Goal: Task Accomplishment & Management: Use online tool/utility

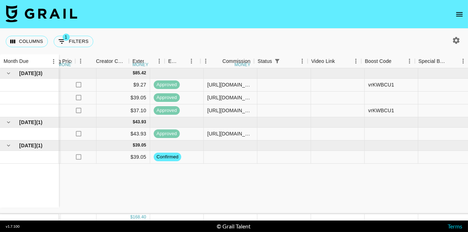
scroll to position [0, 833]
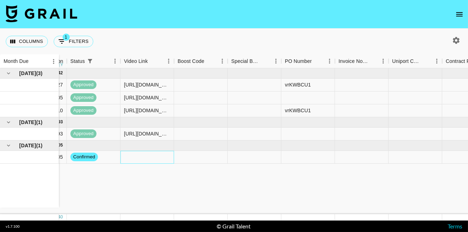
click at [152, 155] on div at bounding box center [148, 157] width 54 height 13
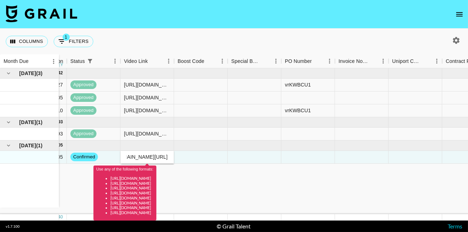
scroll to position [0, 0]
type input "[URL][DOMAIN_NAME]"
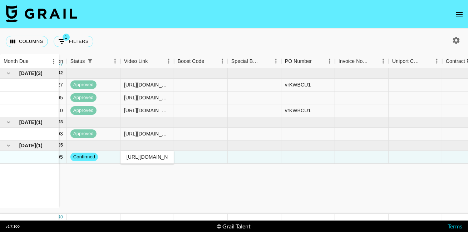
scroll to position [0, 1050]
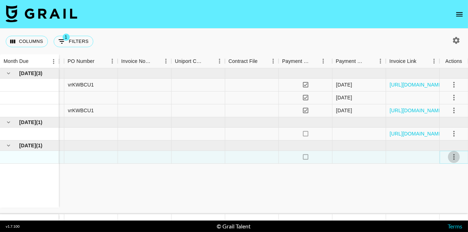
click at [454, 154] on icon "select merge strategy" at bounding box center [454, 157] width 9 height 9
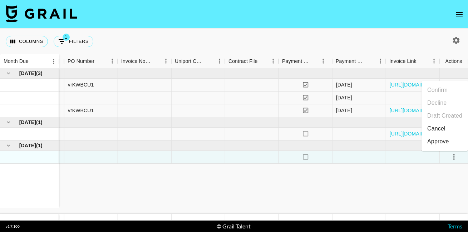
click at [435, 140] on div "Approve" at bounding box center [439, 141] width 22 height 9
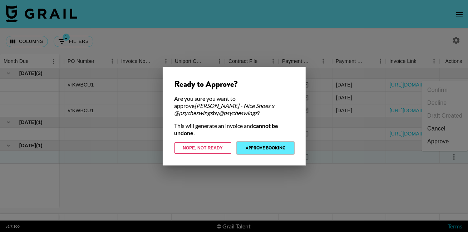
click at [271, 147] on button "Approve Booking" at bounding box center [265, 147] width 57 height 11
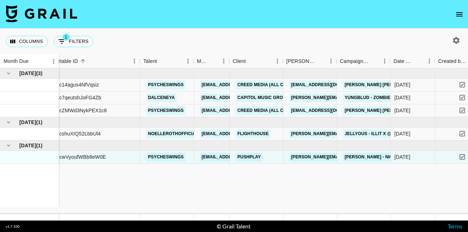
scroll to position [0, 98]
click at [363, 112] on link "[PERSON_NAME] [PERSON_NAME] - At The Heart Of It X @psycheswings" at bounding box center [428, 110] width 172 height 9
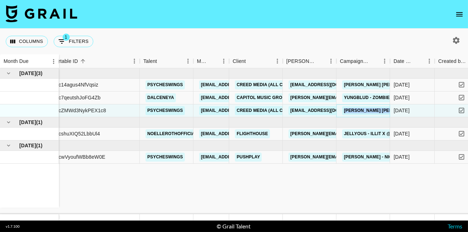
copy link "[PERSON_NAME] [PERSON_NAME] - At The Heart Of It X @psycheswings"
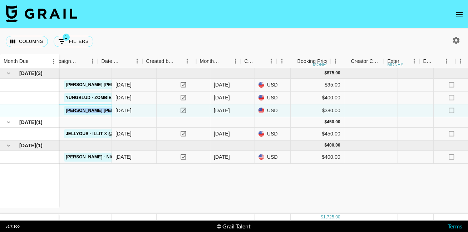
scroll to position [0, 293]
